Goal: Transaction & Acquisition: Purchase product/service

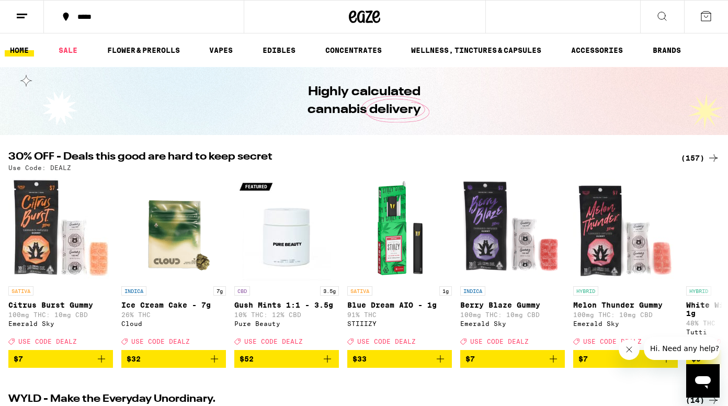
click at [689, 162] on div "(157)" at bounding box center [700, 158] width 39 height 13
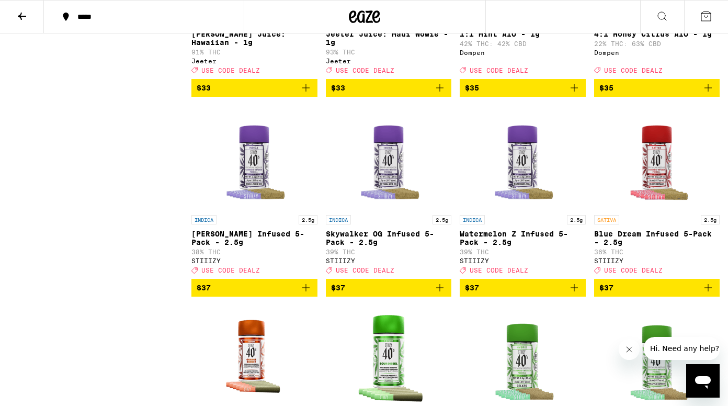
scroll to position [5967, 0]
